Goal: Task Accomplishment & Management: Manage account settings

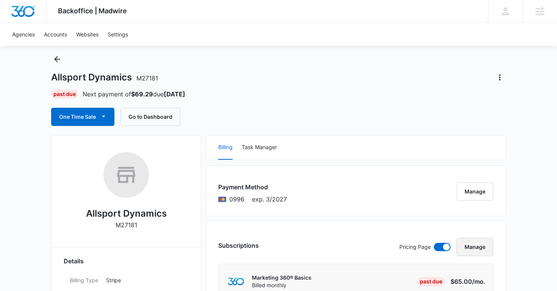
scroll to position [16, 0]
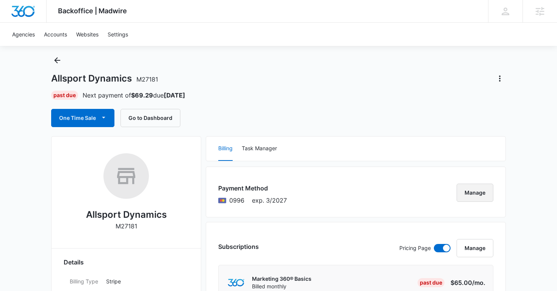
click at [471, 193] on button "Manage" at bounding box center [475, 193] width 37 height 18
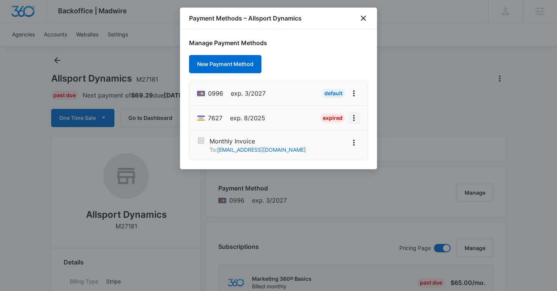
click at [356, 118] on icon "View More" at bounding box center [354, 117] width 9 height 9
click at [330, 100] on button "Delete Card" at bounding box center [328, 96] width 63 height 11
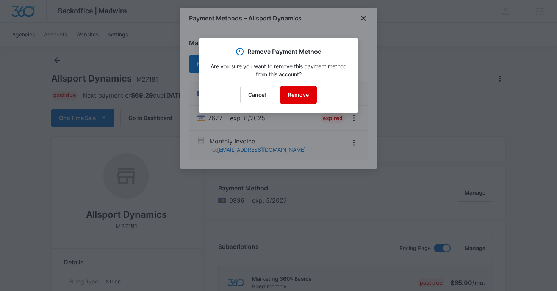
click at [299, 90] on button "Remove" at bounding box center [298, 95] width 37 height 18
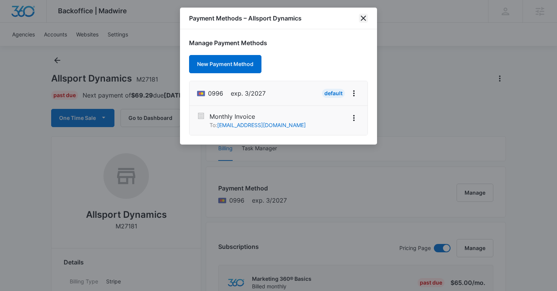
click at [362, 19] on icon "close" at bounding box center [363, 18] width 9 height 9
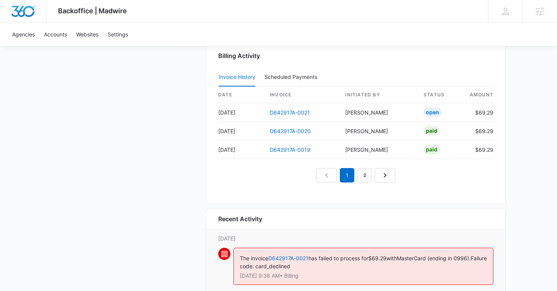
scroll to position [780, 0]
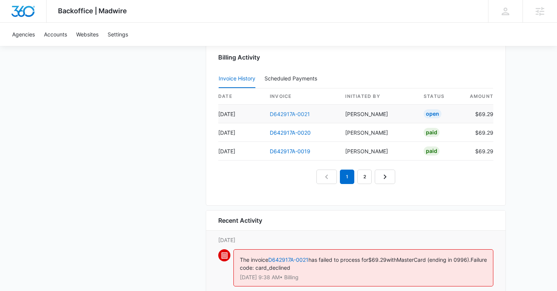
click at [301, 114] on link "D642917A-0021" at bounding box center [290, 114] width 40 height 6
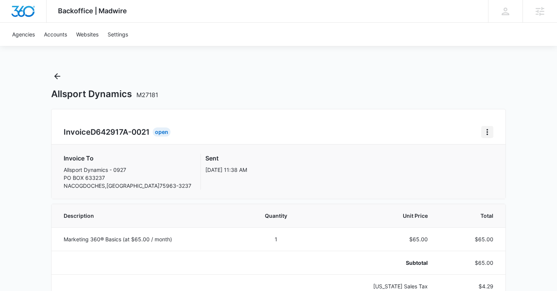
click at [488, 132] on icon "Home" at bounding box center [488, 132] width 2 height 6
click at [496, 164] on div "Retry Payment" at bounding box center [513, 164] width 44 height 5
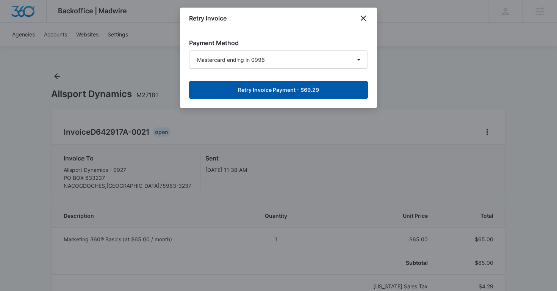
click at [300, 90] on button "Retry Invoice Payment - $69.29" at bounding box center [278, 90] width 179 height 18
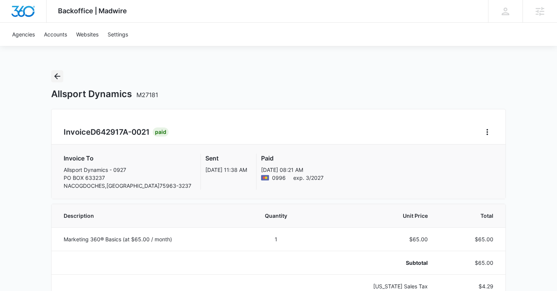
click at [60, 74] on icon "Back" at bounding box center [57, 76] width 9 height 9
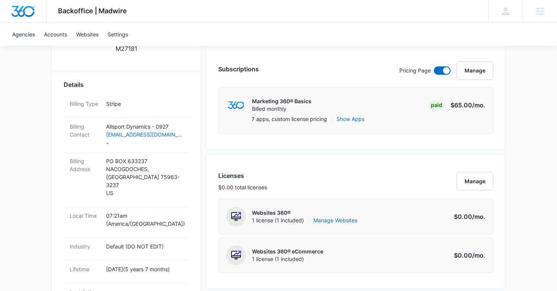
scroll to position [193, 0]
click at [347, 218] on link "Manage Websites" at bounding box center [336, 221] width 44 height 8
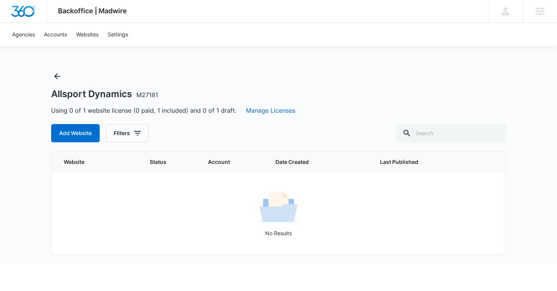
click at [64, 75] on div "Allsport Dynamics M27181 Using 0 of 1 website license (0 paid, 1 included) and …" at bounding box center [278, 106] width 455 height 72
click at [57, 75] on icon "Back" at bounding box center [57, 76] width 9 height 9
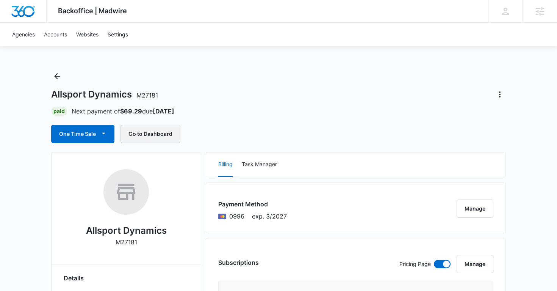
click at [162, 129] on button "Go to Dashboard" at bounding box center [151, 134] width 60 height 18
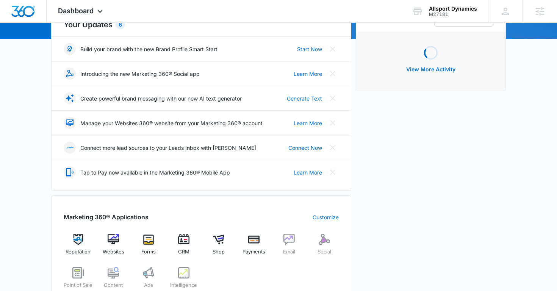
scroll to position [110, 0]
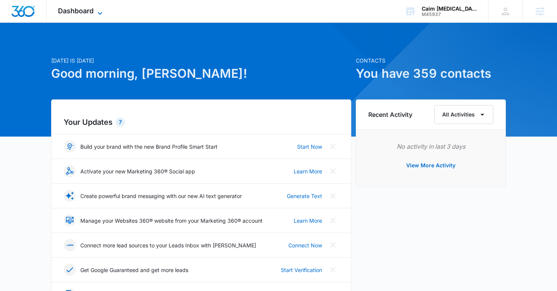
click at [93, 12] on span "Dashboard" at bounding box center [76, 11] width 36 height 8
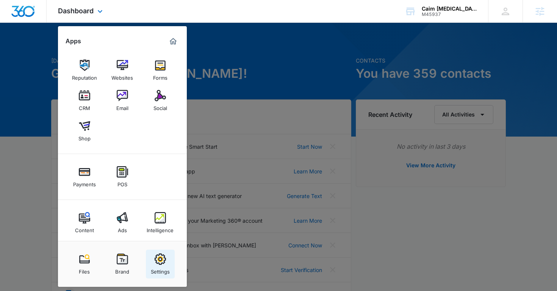
click at [160, 264] on img at bounding box center [160, 258] width 11 height 11
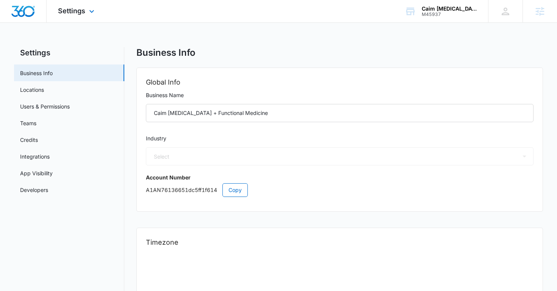
select select "16"
select select "US"
select select "America/Denver"
click at [66, 105] on link "Users & Permissions" at bounding box center [45, 106] width 50 height 8
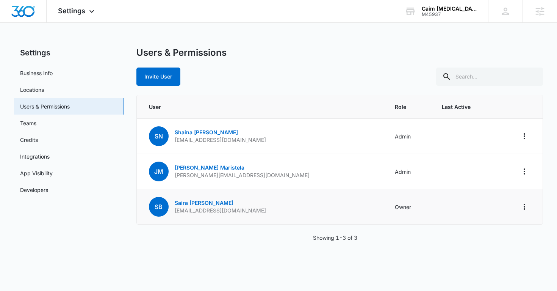
click at [229, 212] on p "caimchiropractic@gmail.com" at bounding box center [220, 211] width 91 height 8
copy p "caimchiropractic@gmail.com"
click at [52, 74] on link "Business Info" at bounding box center [36, 73] width 33 height 8
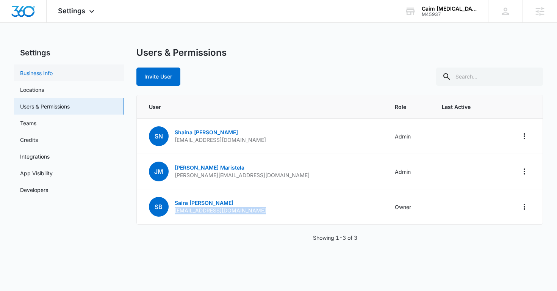
select select "16"
select select "US"
select select "America/Denver"
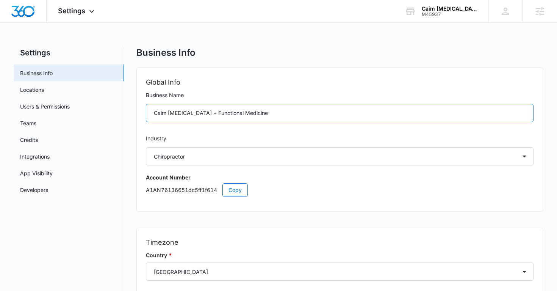
click at [181, 112] on input "Caim [MEDICAL_DATA] + Functional Medicine" at bounding box center [340, 113] width 388 height 18
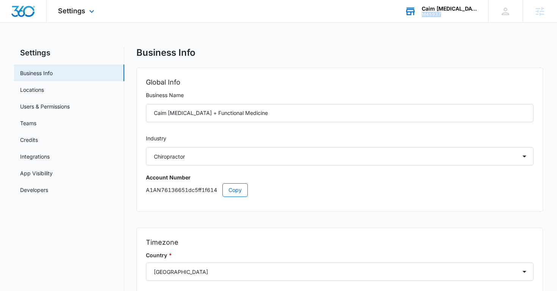
copy div "M45937"
drag, startPoint x: 444, startPoint y: 16, endPoint x: 424, endPoint y: 16, distance: 20.5
click at [424, 16] on div "M45937" at bounding box center [449, 14] width 55 height 5
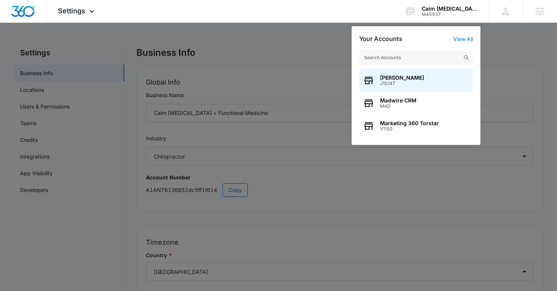
click at [95, 111] on div at bounding box center [278, 145] width 557 height 291
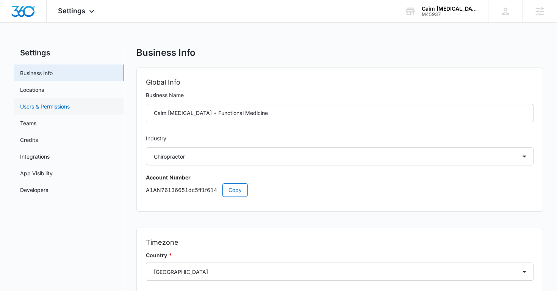
click at [70, 107] on link "Users & Permissions" at bounding box center [45, 106] width 50 height 8
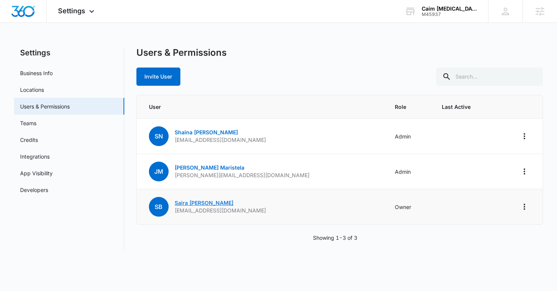
click at [183, 202] on link "Saira Burney" at bounding box center [204, 202] width 59 height 6
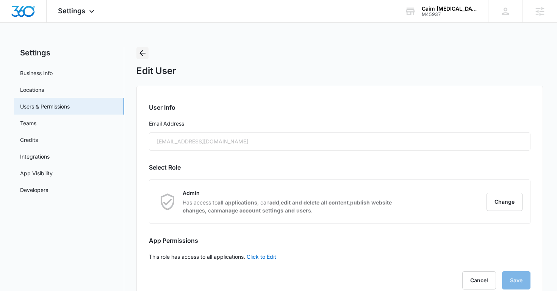
click at [146, 58] on button "Back" at bounding box center [143, 53] width 12 height 12
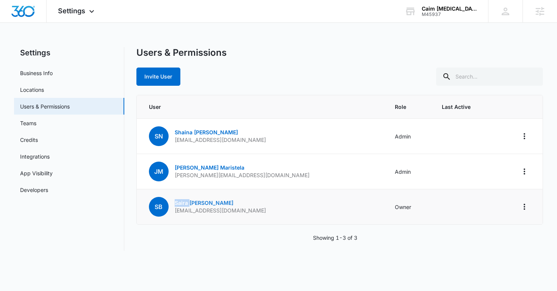
copy link "Saira"
drag, startPoint x: 172, startPoint y: 202, endPoint x: 189, endPoint y: 203, distance: 17.1
click at [189, 203] on div "SB Saira Burney caimchiropractic@gmail.com" at bounding box center [207, 207] width 117 height 20
click at [76, 19] on div "Settings Apps Reputation Websites Forms CRM Email Social Shop Payments POS Cont…" at bounding box center [77, 11] width 61 height 22
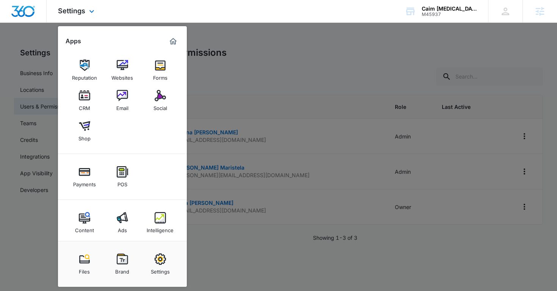
click at [178, 39] on div "Marketing 360® Dashboard" at bounding box center [173, 41] width 12 height 12
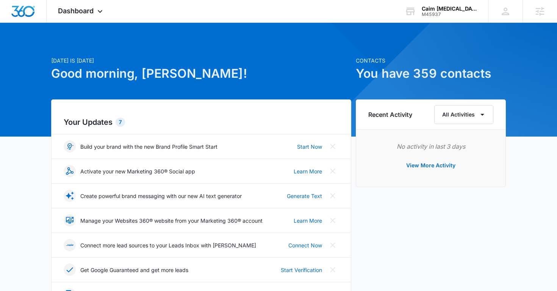
click at [100, 17] on div "Dashboard Apps Reputation Websites Forms CRM Email Social Shop Payments POS Con…" at bounding box center [81, 11] width 69 height 22
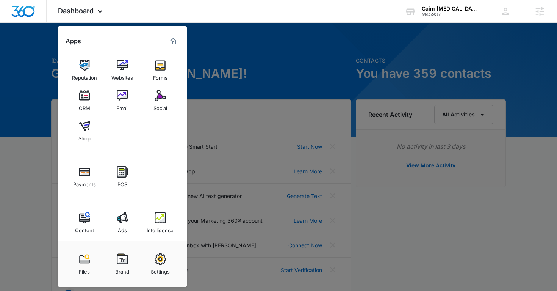
click at [18, 45] on div at bounding box center [278, 145] width 557 height 291
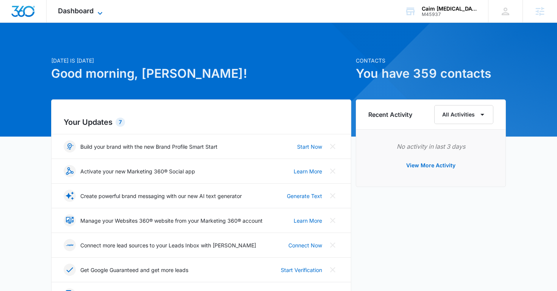
click at [99, 11] on icon at bounding box center [100, 13] width 9 height 9
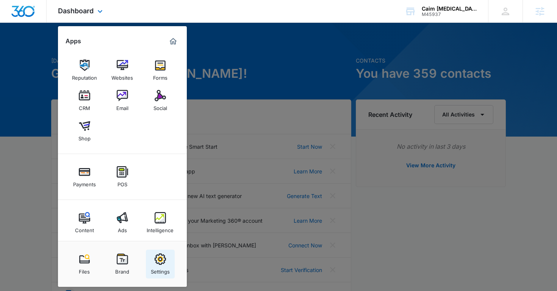
click at [162, 270] on div "Settings" at bounding box center [160, 270] width 19 height 10
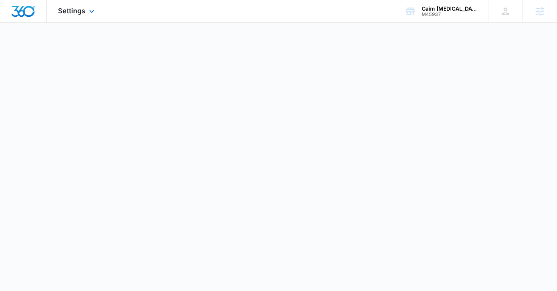
select select "16"
select select "US"
select select "America/[GEOGRAPHIC_DATA]"
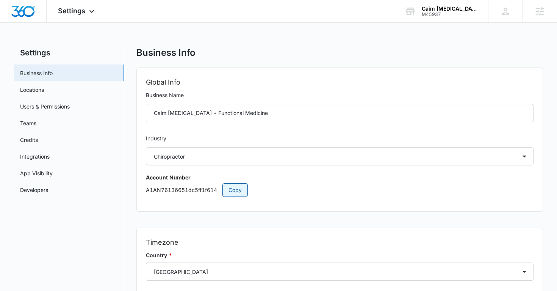
click at [239, 192] on span "Copy" at bounding box center [235, 190] width 13 height 8
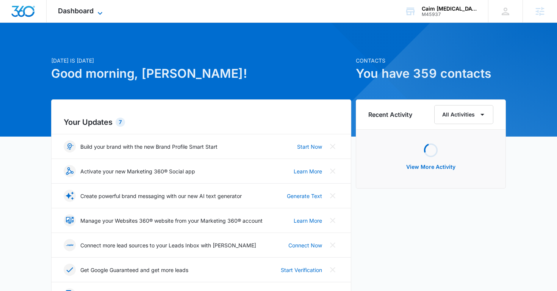
click at [86, 14] on div "Dashboard Apps Reputation Websites Forms CRM Email Social Shop Payments POS Con…" at bounding box center [81, 11] width 69 height 22
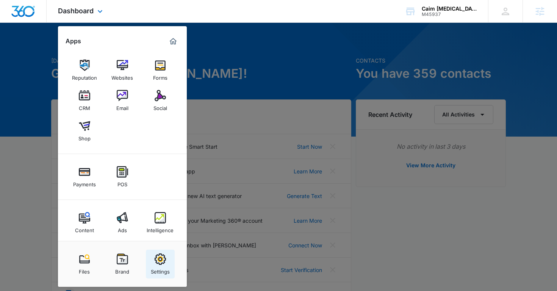
click at [159, 257] on img at bounding box center [160, 258] width 11 height 11
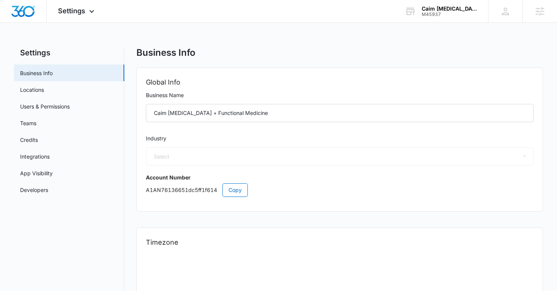
select select "16"
select select "US"
select select "America/[GEOGRAPHIC_DATA]"
click at [41, 104] on link "Users & Permissions" at bounding box center [45, 106] width 50 height 8
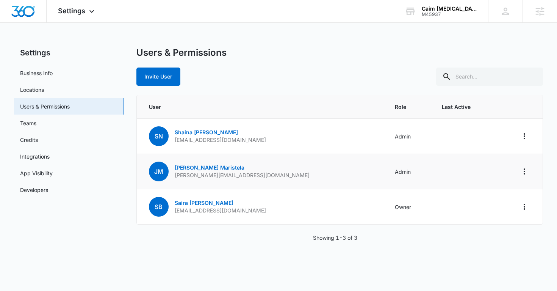
click at [208, 176] on p "[PERSON_NAME][EMAIL_ADDRESS][DOMAIN_NAME]" at bounding box center [242, 175] width 135 height 8
copy p "[PERSON_NAME][EMAIL_ADDRESS][DOMAIN_NAME]"
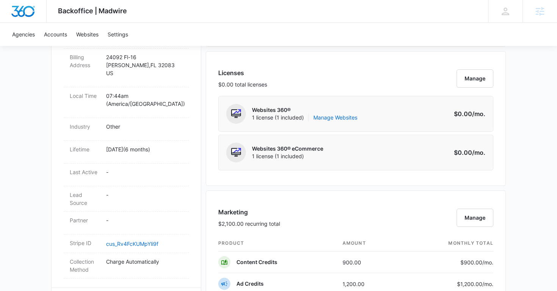
scroll to position [212, 0]
